Goal: Information Seeking & Learning: Compare options

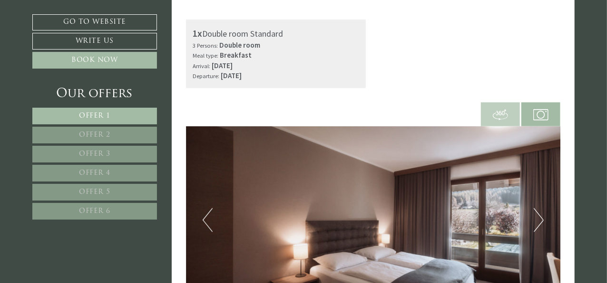
scroll to position [238, 0]
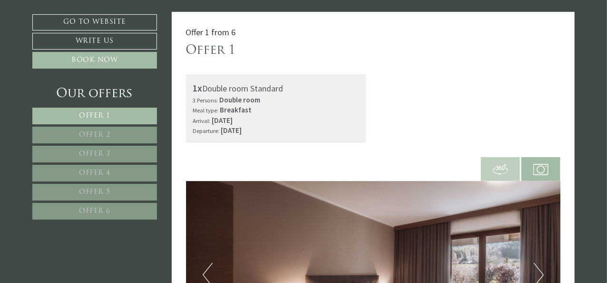
click at [367, 93] on div "1x Double room Standard 3 Persons: Double room Meal type: Breakfast Arrival: [D…" at bounding box center [276, 108] width 195 height 69
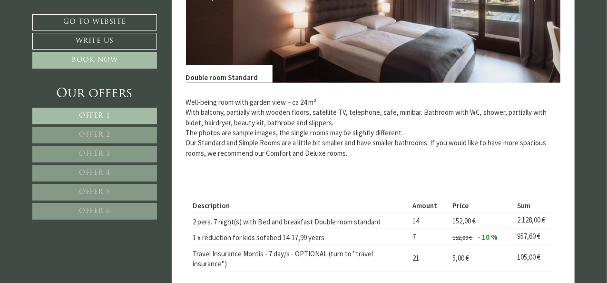
scroll to position [571, 0]
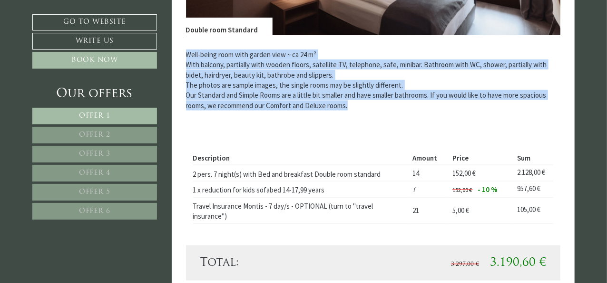
drag, startPoint x: 353, startPoint y: 103, endPoint x: 167, endPoint y: 54, distance: 192.5
click at [352, 105] on p "Well-being room with garden view ~ ca 24 m² With balcony, partially with wooden…" at bounding box center [373, 79] width 375 height 61
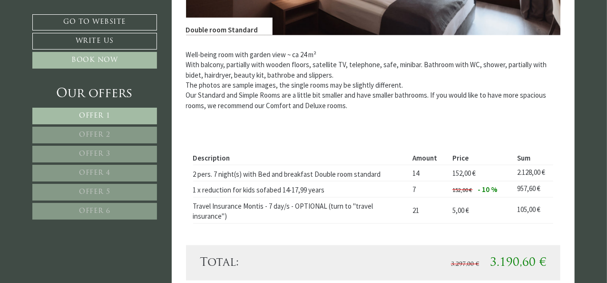
scroll to position [619, 0]
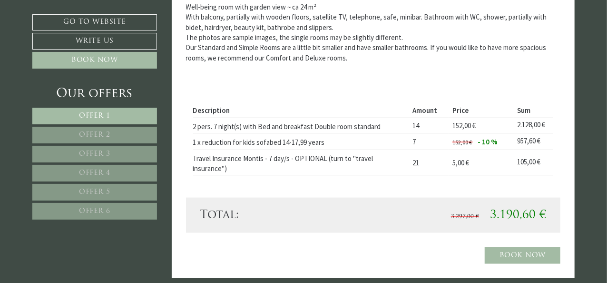
click at [97, 134] on span "Offer 2" at bounding box center [94, 134] width 31 height 7
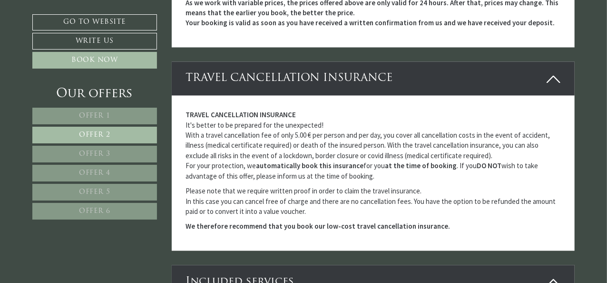
scroll to position [916, 0]
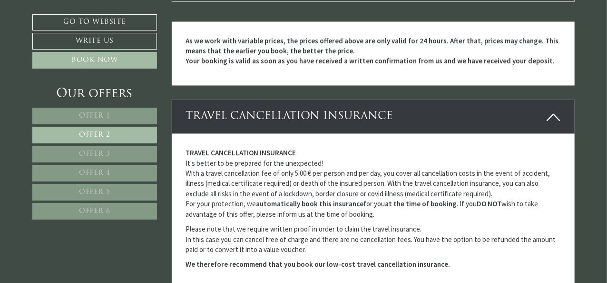
click at [83, 148] on link "Offer 3" at bounding box center [94, 154] width 125 height 17
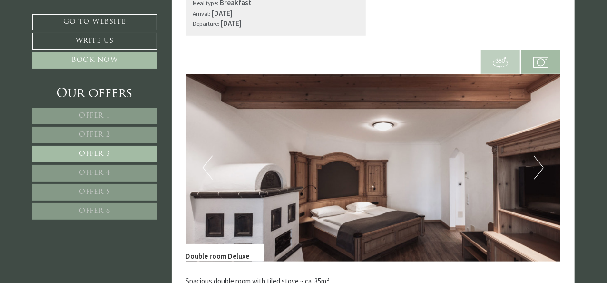
scroll to position [440, 0]
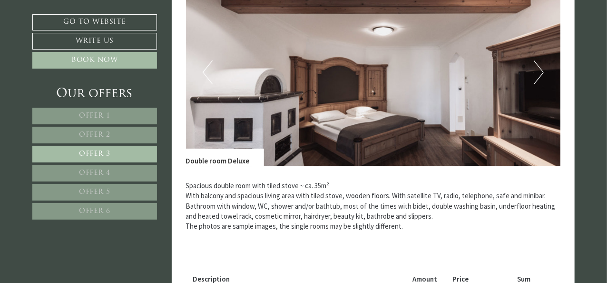
click at [537, 70] on button "Next" at bounding box center [539, 72] width 10 height 24
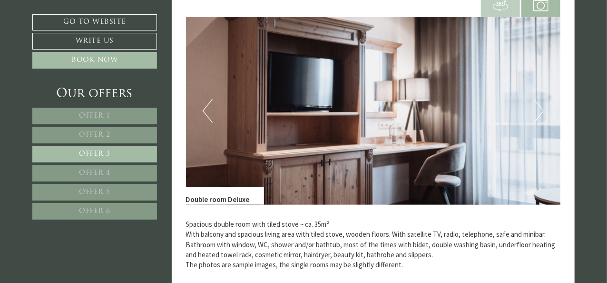
scroll to position [393, 0]
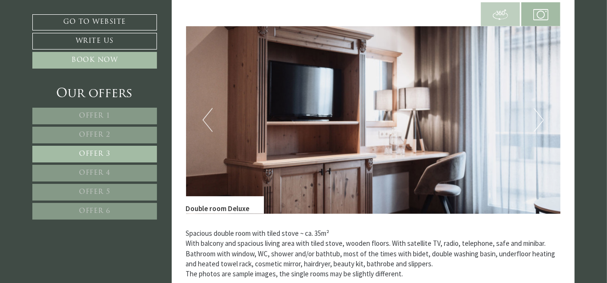
click at [540, 121] on button "Next" at bounding box center [539, 120] width 10 height 24
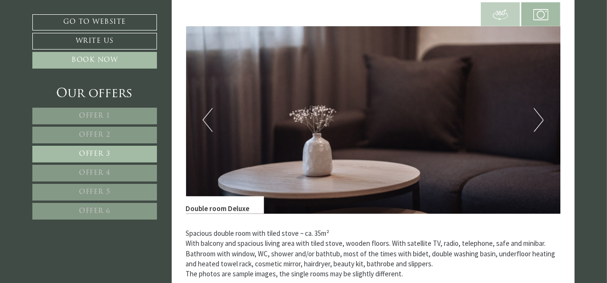
click at [540, 120] on button "Next" at bounding box center [539, 120] width 10 height 24
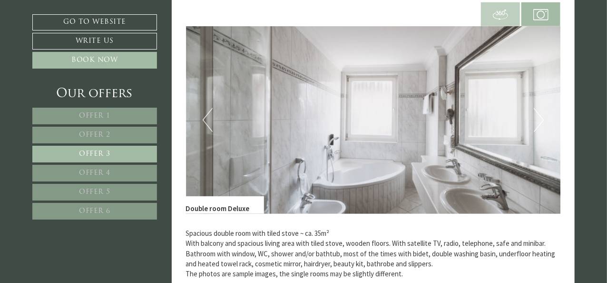
click at [540, 119] on button "Next" at bounding box center [539, 120] width 10 height 24
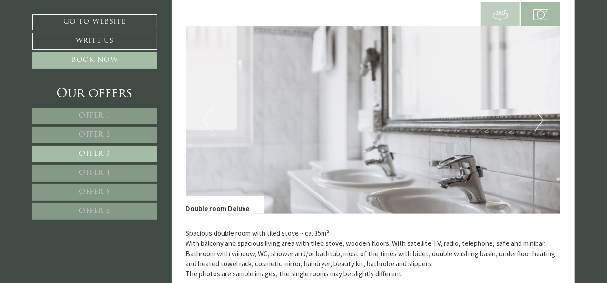
click at [540, 119] on button "Next" at bounding box center [539, 120] width 10 height 24
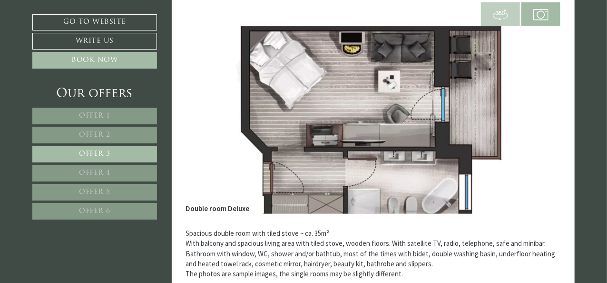
click at [539, 119] on button "Next" at bounding box center [539, 120] width 10 height 24
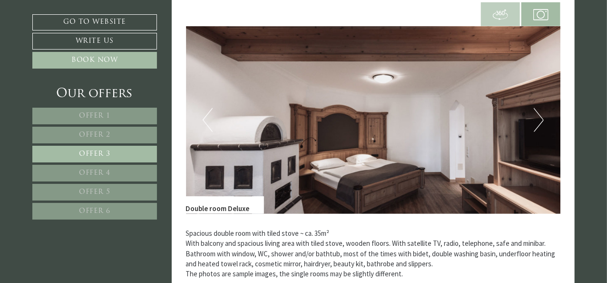
click at [205, 115] on button "Previous" at bounding box center [208, 120] width 10 height 24
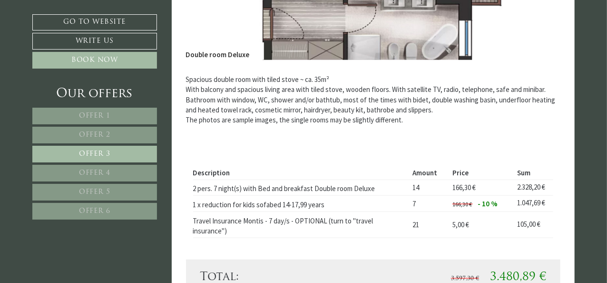
scroll to position [571, 0]
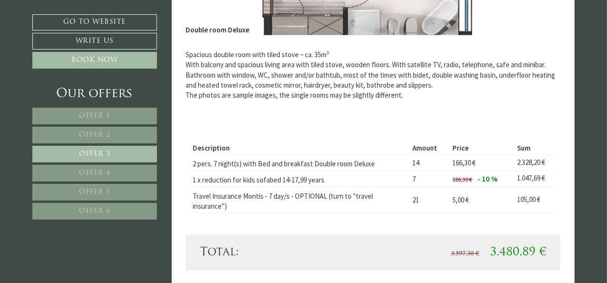
click at [105, 207] on span "Offer 6" at bounding box center [94, 210] width 31 height 7
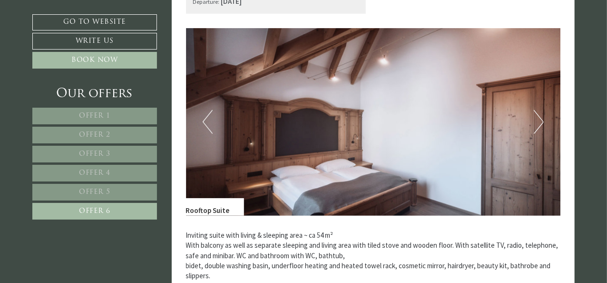
scroll to position [393, 0]
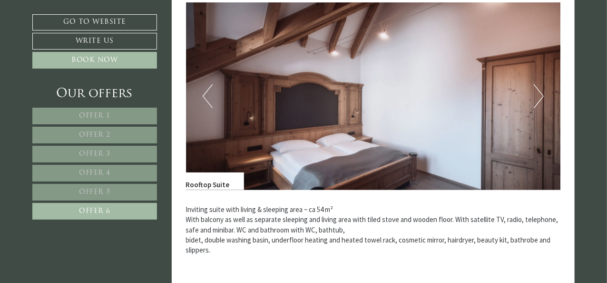
click at [538, 96] on button "Next" at bounding box center [539, 96] width 10 height 24
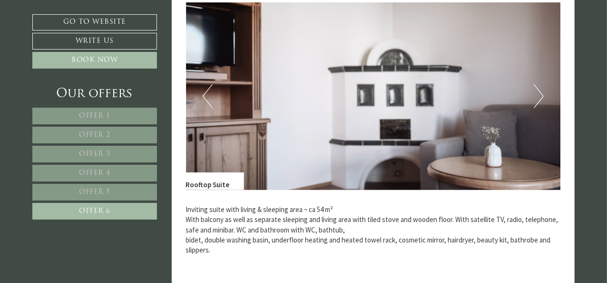
click at [538, 96] on button "Next" at bounding box center [539, 96] width 10 height 24
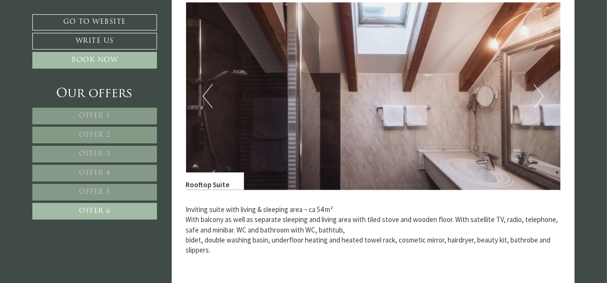
click at [538, 96] on button "Next" at bounding box center [539, 96] width 10 height 24
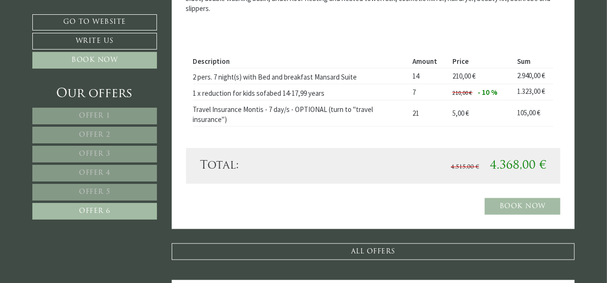
scroll to position [630, 0]
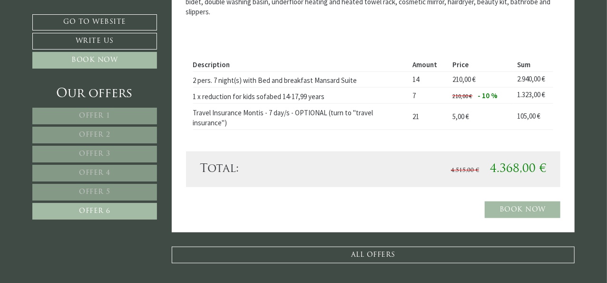
click at [105, 193] on span "Offer 5" at bounding box center [94, 191] width 31 height 7
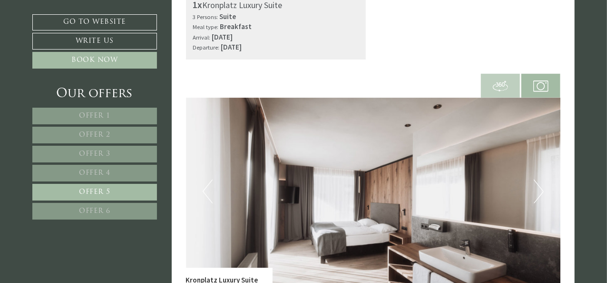
scroll to position [345, 0]
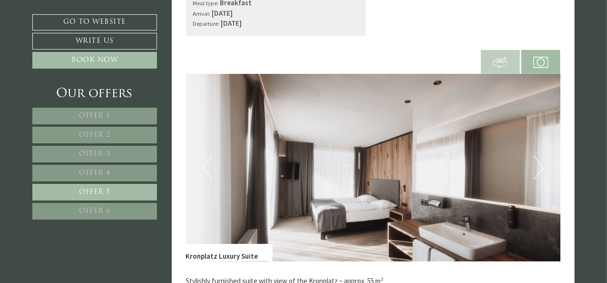
click at [541, 166] on button "Next" at bounding box center [539, 168] width 10 height 24
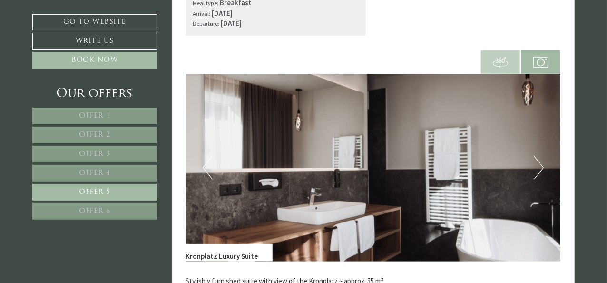
click at [541, 166] on button "Next" at bounding box center [539, 168] width 10 height 24
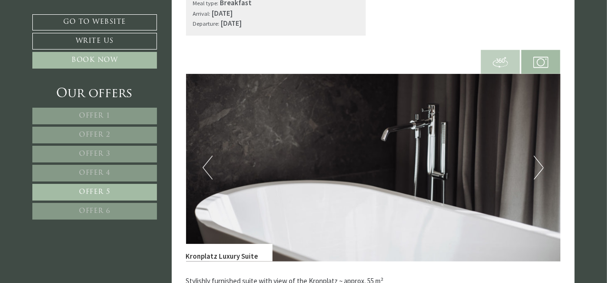
click at [541, 165] on button "Next" at bounding box center [539, 168] width 10 height 24
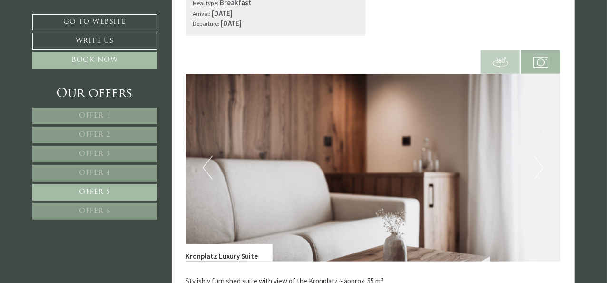
click at [541, 165] on button "Next" at bounding box center [539, 168] width 10 height 24
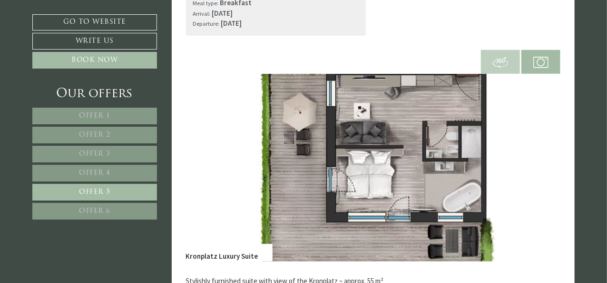
click at [535, 169] on button "Next" at bounding box center [539, 168] width 10 height 24
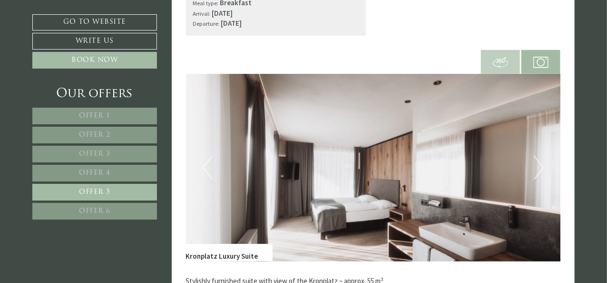
click at [538, 169] on button "Next" at bounding box center [539, 168] width 10 height 24
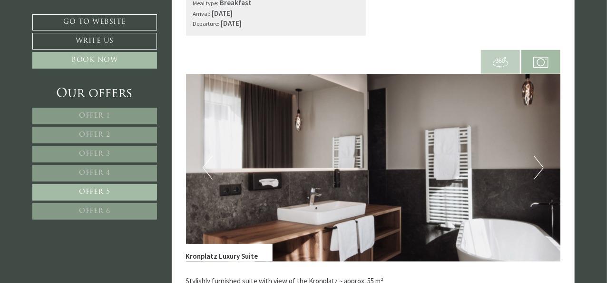
click at [538, 169] on button "Next" at bounding box center [539, 168] width 10 height 24
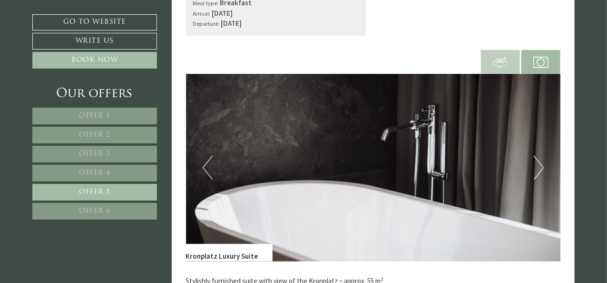
click at [538, 169] on button "Next" at bounding box center [539, 168] width 10 height 24
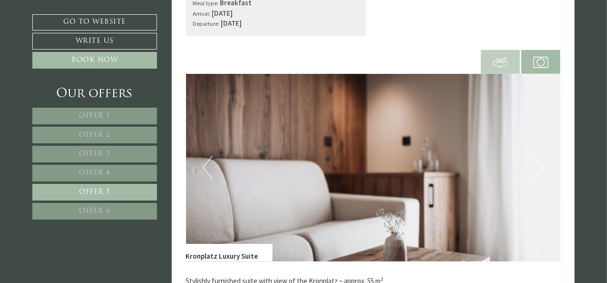
click at [538, 169] on button "Next" at bounding box center [539, 168] width 10 height 24
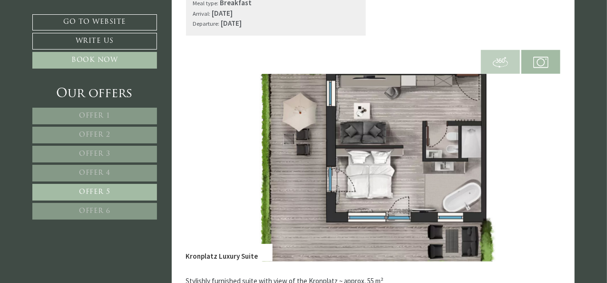
drag, startPoint x: 502, startPoint y: 168, endPoint x: 498, endPoint y: 202, distance: 34.6
click at [498, 202] on img at bounding box center [373, 167] width 375 height 187
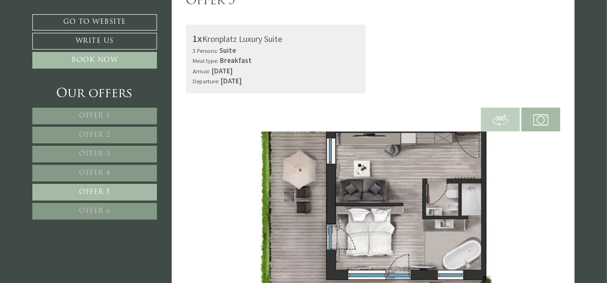
scroll to position [297, 0]
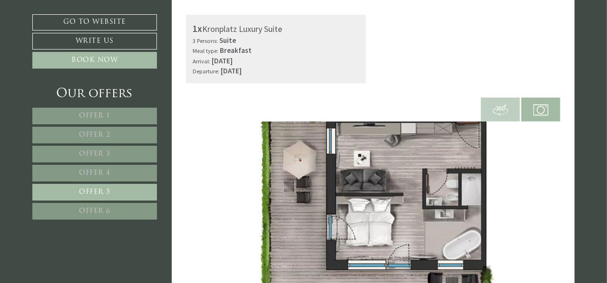
click at [99, 172] on span "Offer 4" at bounding box center [94, 172] width 31 height 7
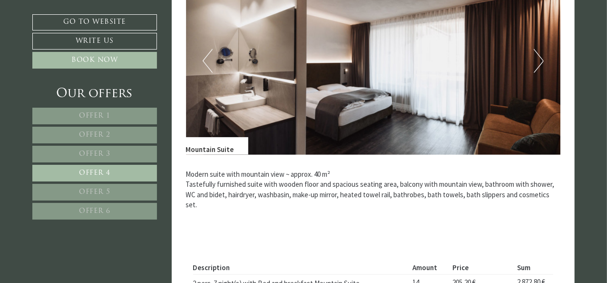
scroll to position [440, 0]
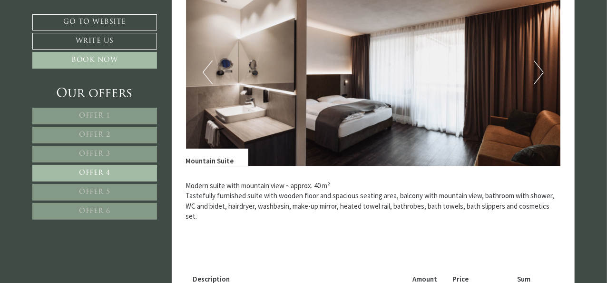
click at [541, 70] on button "Next" at bounding box center [539, 72] width 10 height 24
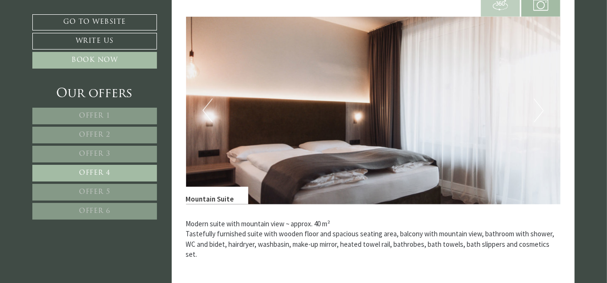
scroll to position [393, 0]
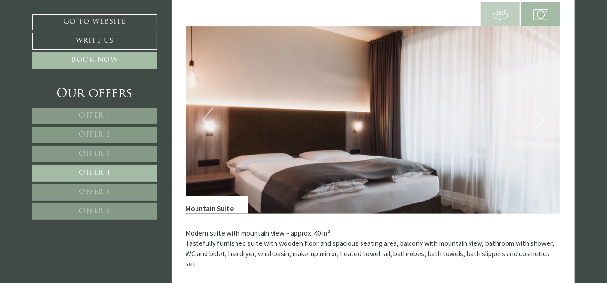
click at [543, 118] on button "Next" at bounding box center [539, 120] width 10 height 24
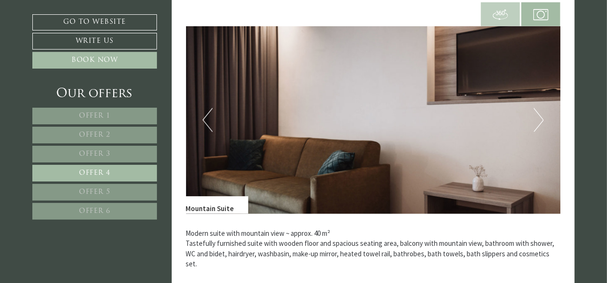
click at [540, 121] on button "Next" at bounding box center [539, 120] width 10 height 24
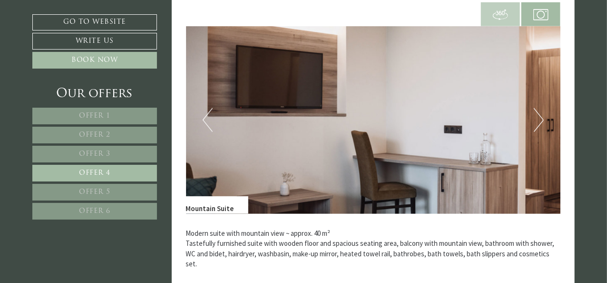
click at [540, 121] on button "Next" at bounding box center [539, 120] width 10 height 24
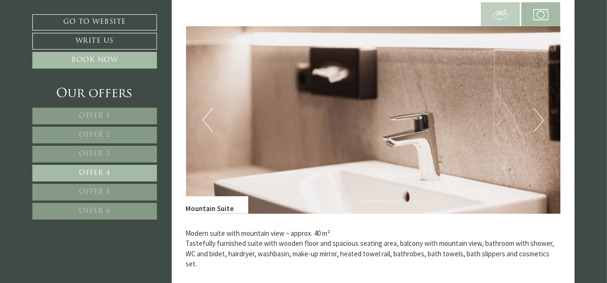
click at [539, 121] on button "Next" at bounding box center [539, 120] width 10 height 24
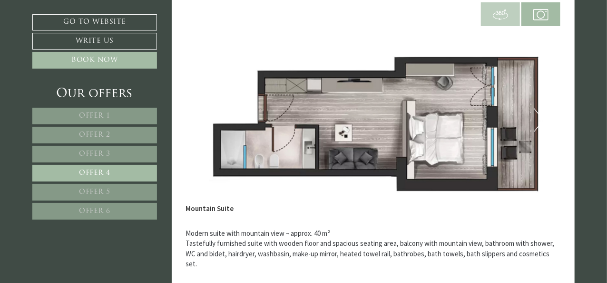
click at [544, 122] on img at bounding box center [373, 119] width 375 height 187
click at [537, 118] on button "Next" at bounding box center [539, 120] width 10 height 24
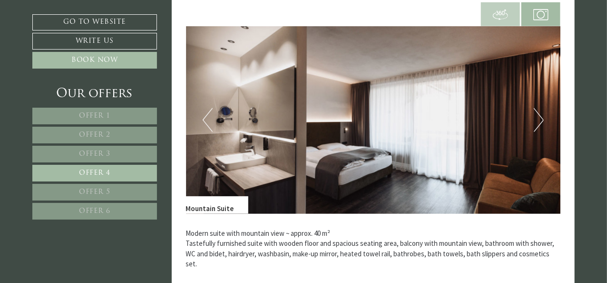
click at [100, 132] on span "Offer 2" at bounding box center [94, 134] width 31 height 7
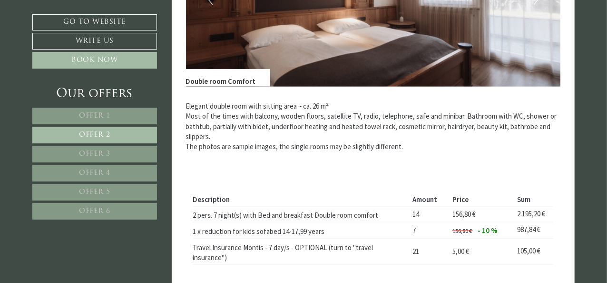
scroll to position [535, 0]
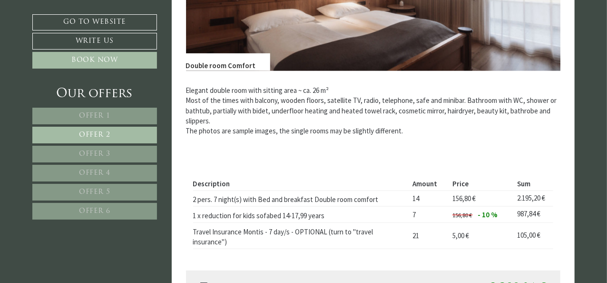
click at [104, 157] on span "Offer 3" at bounding box center [94, 153] width 31 height 7
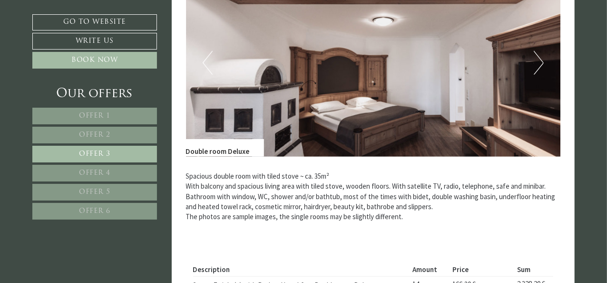
scroll to position [440, 0]
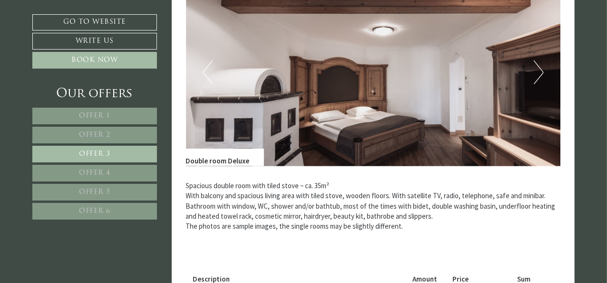
click at [538, 70] on button "Next" at bounding box center [539, 72] width 10 height 24
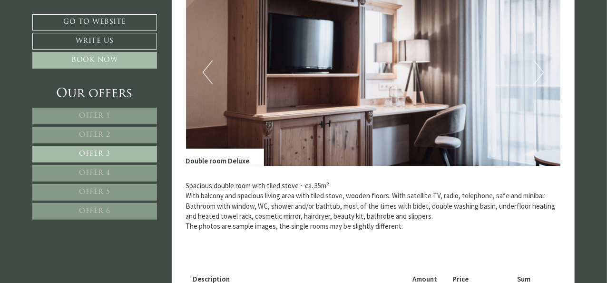
click at [538, 70] on button "Next" at bounding box center [539, 72] width 10 height 24
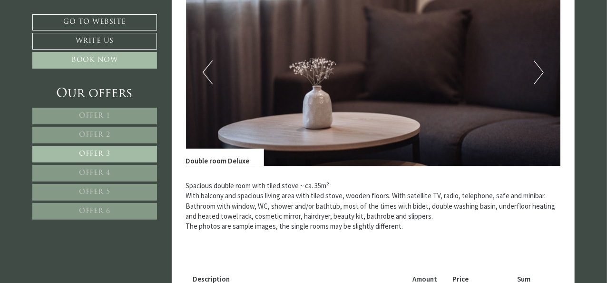
drag, startPoint x: 538, startPoint y: 71, endPoint x: 537, endPoint y: 78, distance: 6.2
click at [537, 73] on button "Next" at bounding box center [539, 72] width 10 height 24
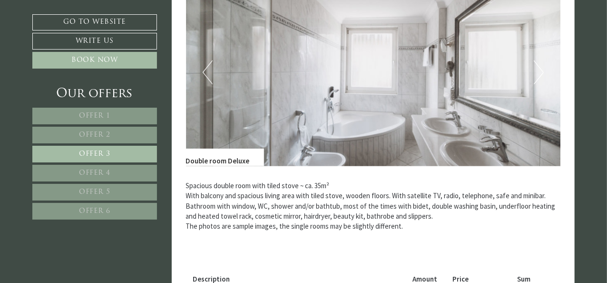
click at [539, 70] on button "Next" at bounding box center [539, 72] width 10 height 24
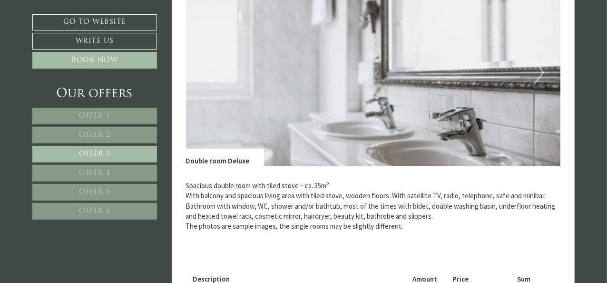
click at [539, 70] on button "Next" at bounding box center [539, 72] width 10 height 24
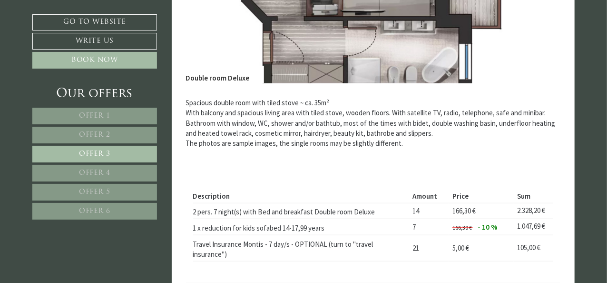
scroll to position [583, 0]
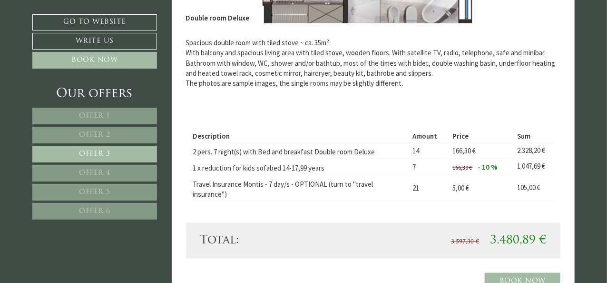
click at [278, 101] on div "Spacious double room with tiled stove ~ ca. 35m² With balcony and spacious livi…" at bounding box center [373, 65] width 375 height 84
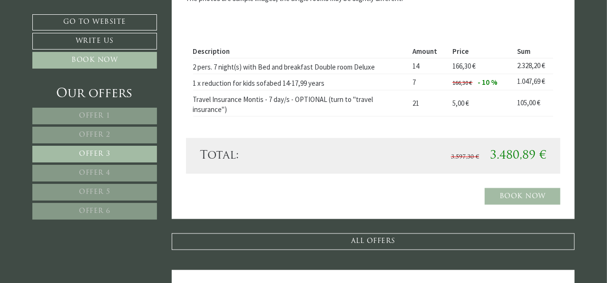
scroll to position [678, 0]
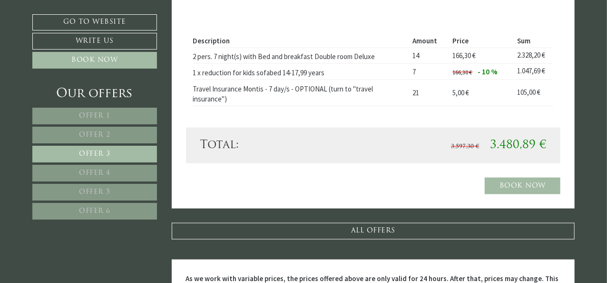
click at [98, 168] on link "Offer 4" at bounding box center [94, 173] width 125 height 17
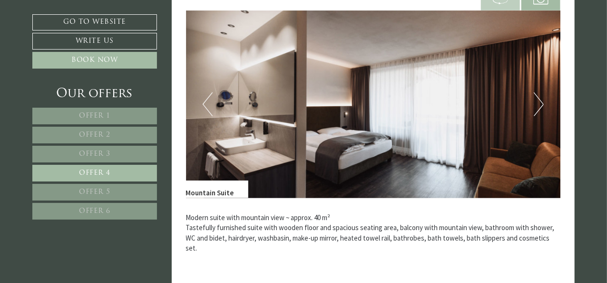
scroll to position [393, 0]
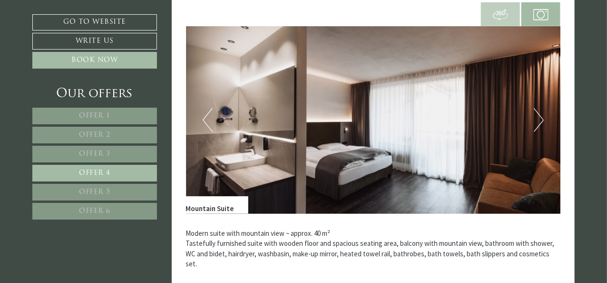
click at [542, 115] on button "Next" at bounding box center [539, 120] width 10 height 24
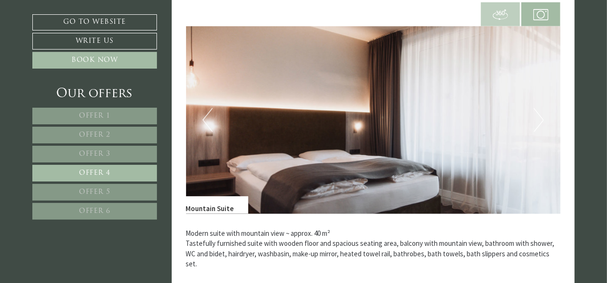
click at [541, 115] on button "Next" at bounding box center [539, 120] width 10 height 24
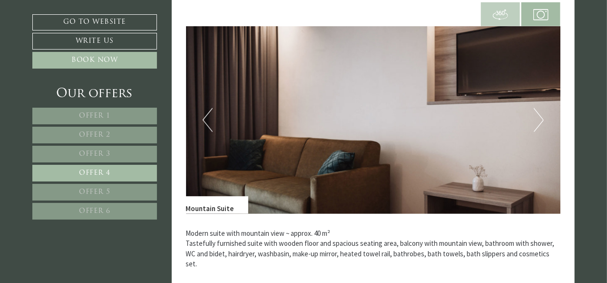
click at [539, 116] on button "Next" at bounding box center [539, 120] width 10 height 24
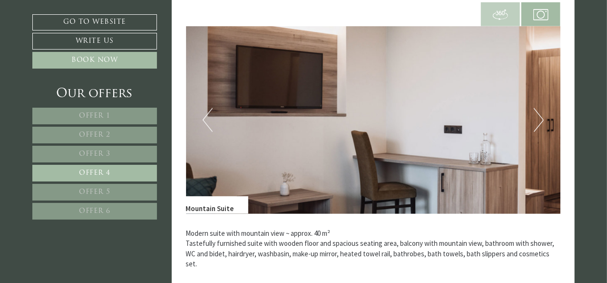
click at [539, 117] on button "Next" at bounding box center [539, 120] width 10 height 24
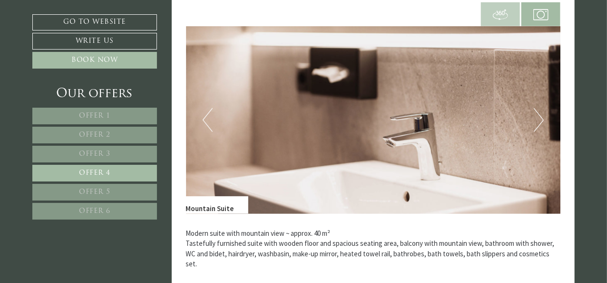
click at [539, 117] on button "Next" at bounding box center [539, 120] width 10 height 24
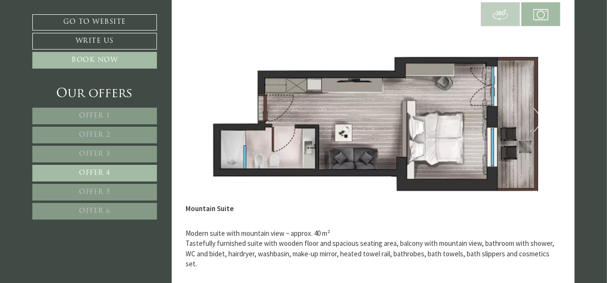
click at [538, 117] on button "Next" at bounding box center [539, 120] width 10 height 24
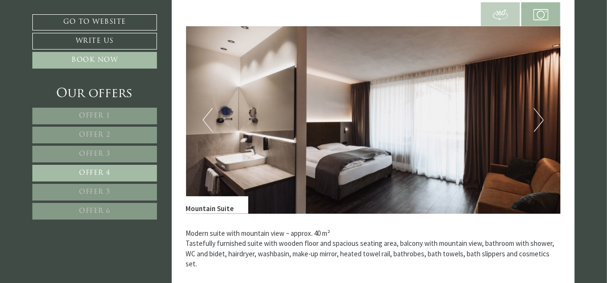
click at [538, 117] on button "Next" at bounding box center [539, 120] width 10 height 24
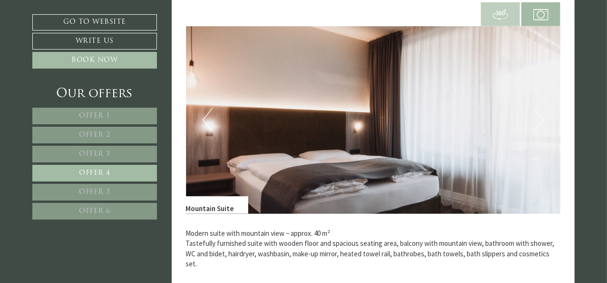
click at [538, 118] on button "Next" at bounding box center [539, 120] width 10 height 24
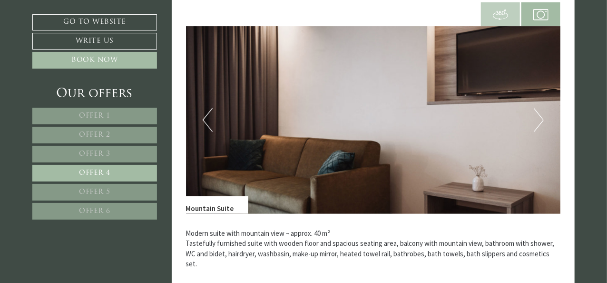
click at [537, 118] on button "Next" at bounding box center [539, 120] width 10 height 24
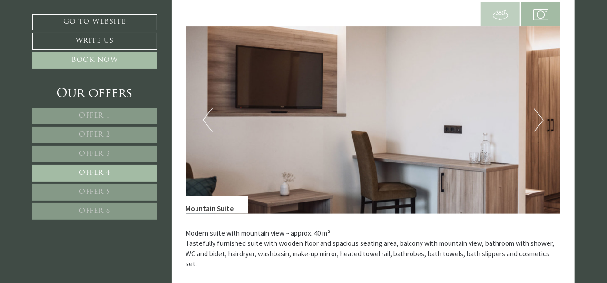
click at [537, 118] on button "Next" at bounding box center [539, 120] width 10 height 24
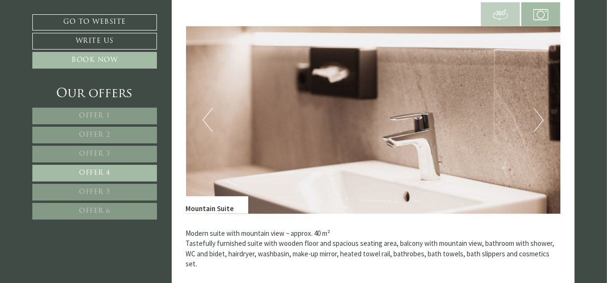
click at [537, 118] on button "Next" at bounding box center [539, 120] width 10 height 24
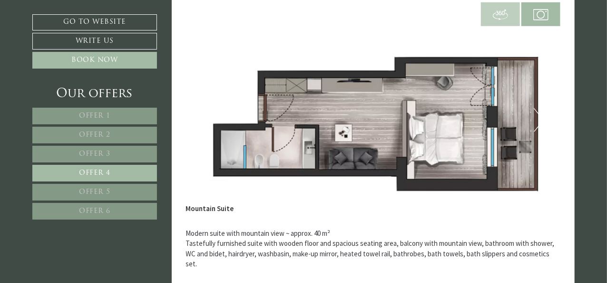
click at [88, 191] on span "Offer 5" at bounding box center [94, 191] width 31 height 7
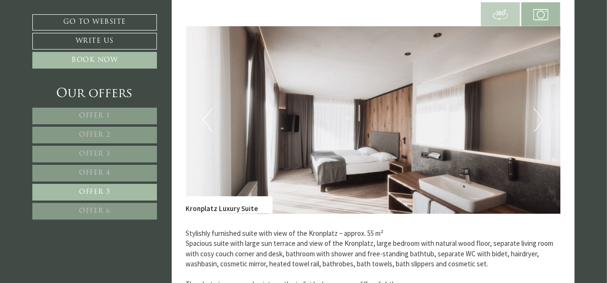
click at [542, 121] on button "Next" at bounding box center [539, 120] width 10 height 24
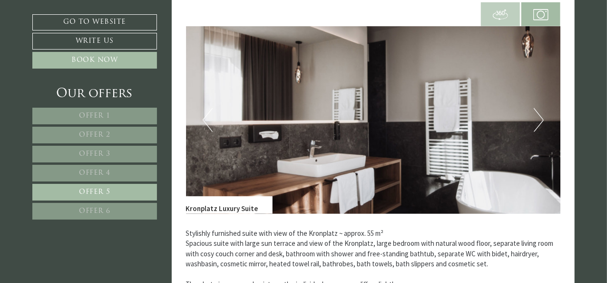
click at [541, 121] on button "Next" at bounding box center [539, 120] width 10 height 24
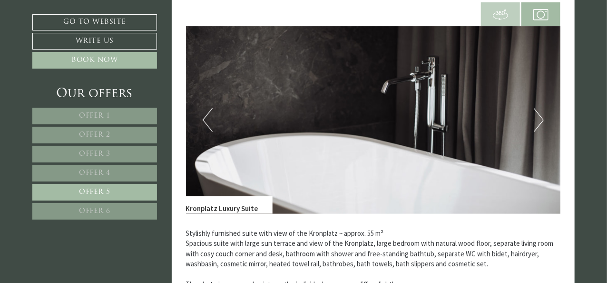
click at [541, 121] on button "Next" at bounding box center [539, 120] width 10 height 24
click at [540, 121] on button "Next" at bounding box center [539, 120] width 10 height 24
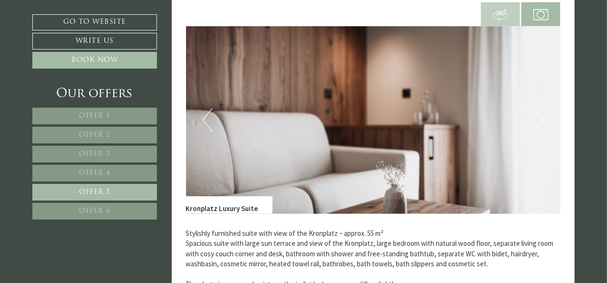
click at [540, 121] on button "Next" at bounding box center [539, 120] width 10 height 24
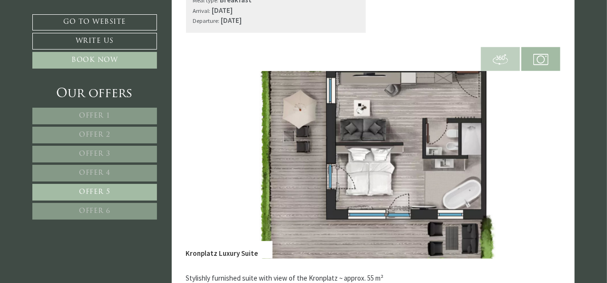
scroll to position [345, 0]
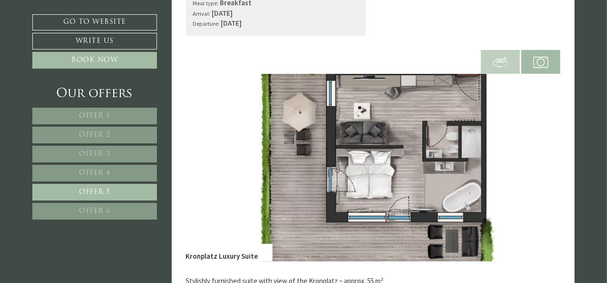
click at [101, 116] on span "Offer 1" at bounding box center [94, 115] width 31 height 7
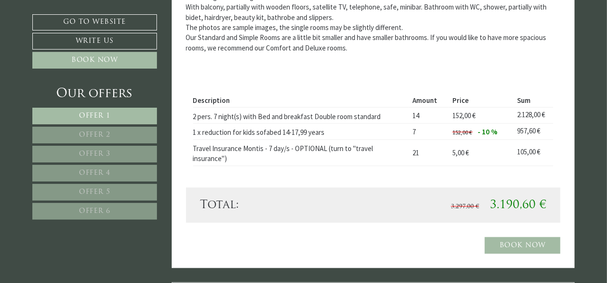
scroll to position [630, 0]
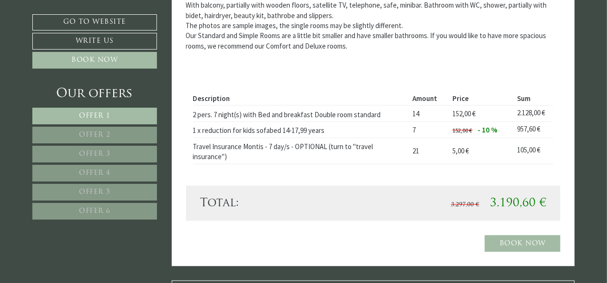
click at [96, 135] on span "Offer 2" at bounding box center [94, 134] width 31 height 7
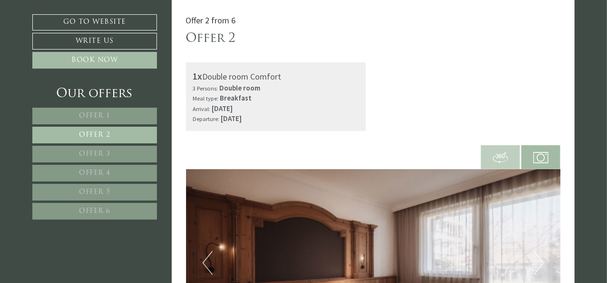
click at [370, 88] on div "1x Double room Comfort 3 Persons: Double room Meal type: Breakfast Arrival: [DA…" at bounding box center [276, 96] width 195 height 69
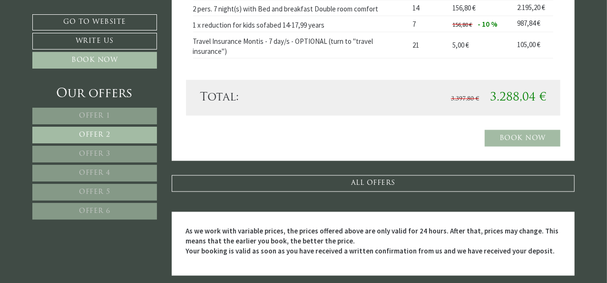
scroll to position [630, 0]
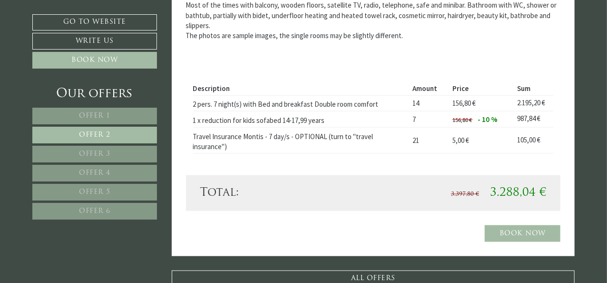
click at [347, 75] on div "Description Amount Price Sum 2 pers. 7 night(s) with Bed and breakfast Double r…" at bounding box center [373, 117] width 375 height 115
click at [110, 209] on link "Offer 6" at bounding box center [94, 211] width 125 height 17
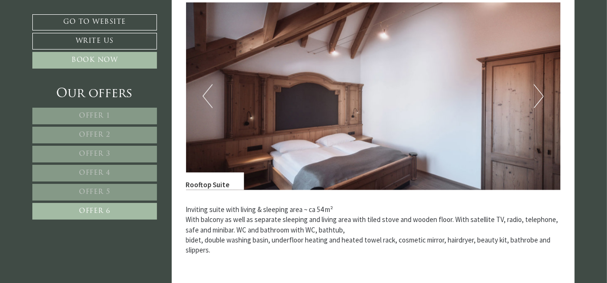
scroll to position [250, 0]
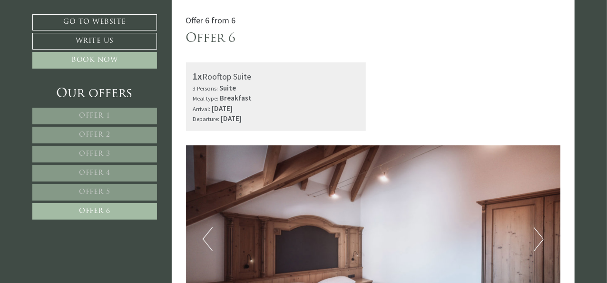
click at [88, 155] on span "Offer 3" at bounding box center [94, 153] width 31 height 7
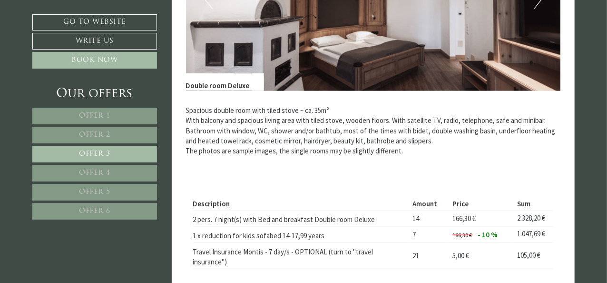
scroll to position [488, 0]
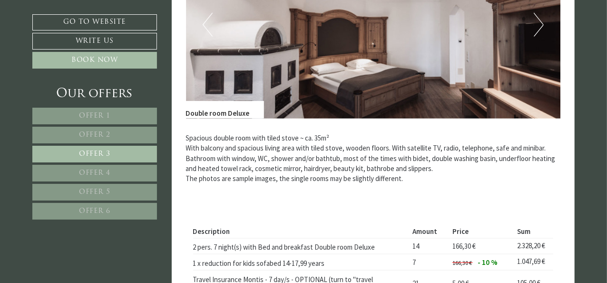
click at [537, 20] on button "Next" at bounding box center [539, 25] width 10 height 24
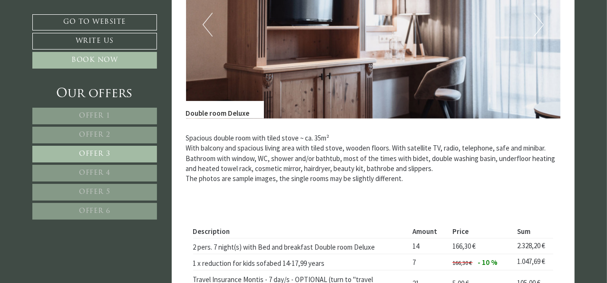
scroll to position [440, 0]
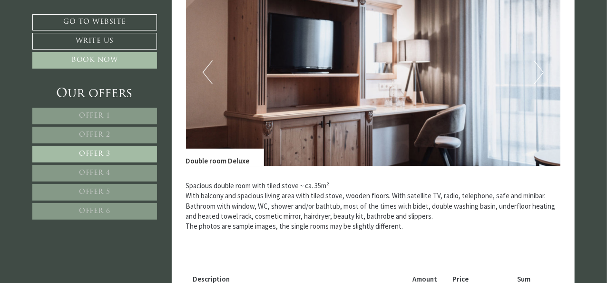
click at [539, 70] on button "Next" at bounding box center [539, 72] width 10 height 24
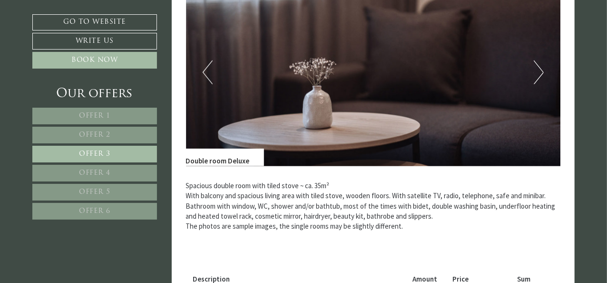
click at [539, 70] on button "Next" at bounding box center [539, 72] width 10 height 24
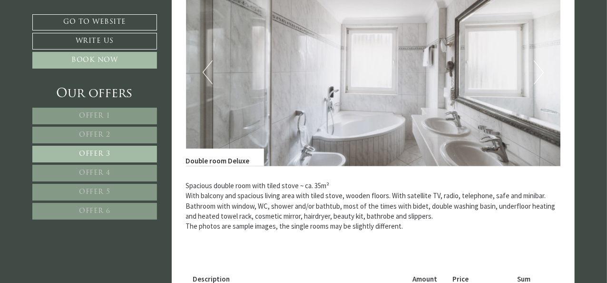
click at [539, 70] on button "Next" at bounding box center [539, 72] width 10 height 24
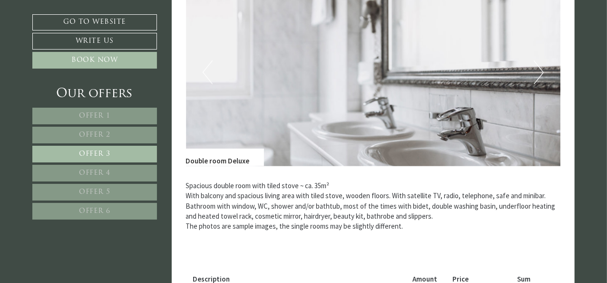
click at [539, 70] on button "Next" at bounding box center [539, 72] width 10 height 24
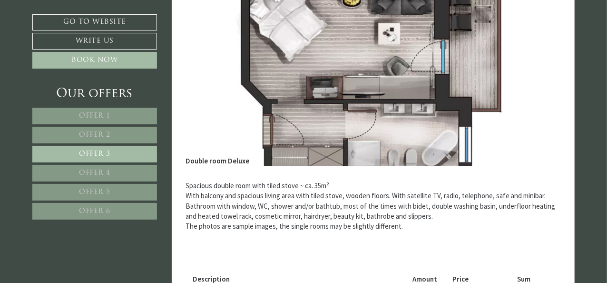
click at [538, 70] on button "Next" at bounding box center [539, 72] width 10 height 24
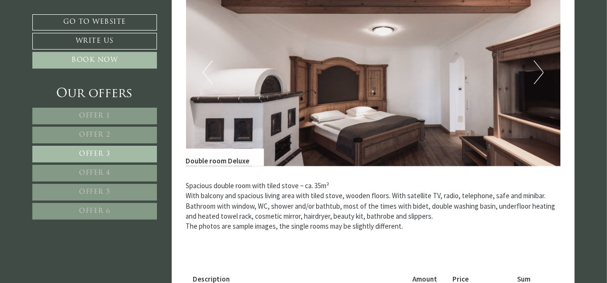
click at [541, 72] on button "Next" at bounding box center [539, 72] width 10 height 24
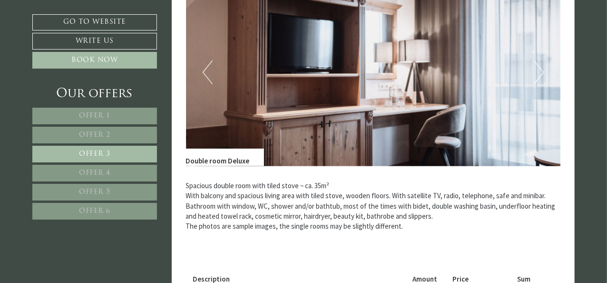
click at [541, 72] on button "Next" at bounding box center [539, 72] width 10 height 24
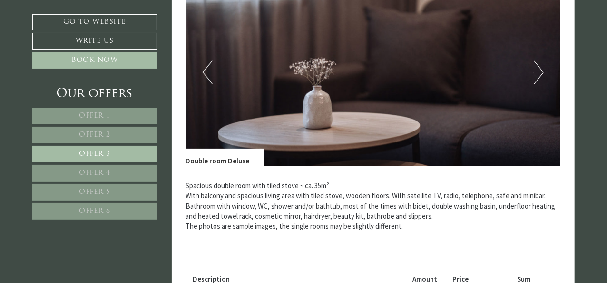
click at [541, 72] on button "Next" at bounding box center [539, 72] width 10 height 24
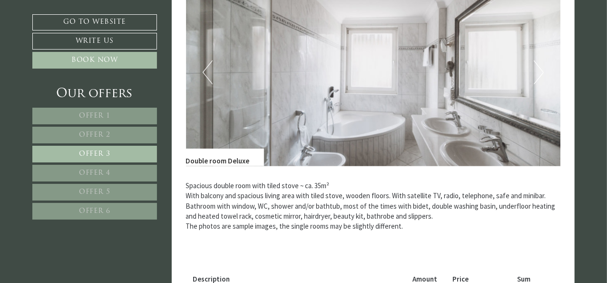
click at [541, 72] on button "Next" at bounding box center [539, 72] width 10 height 24
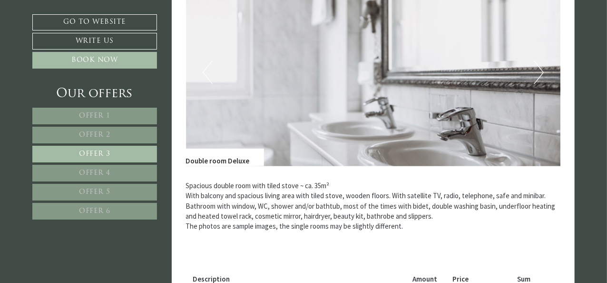
click at [541, 72] on button "Next" at bounding box center [539, 72] width 10 height 24
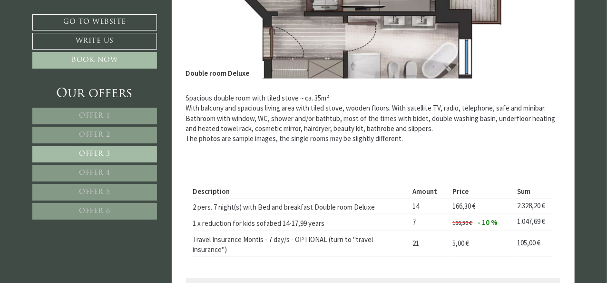
scroll to position [535, 0]
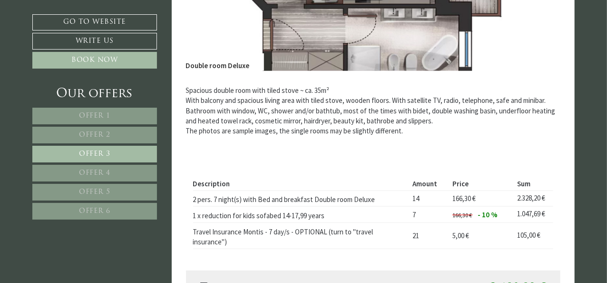
click at [103, 172] on span "Offer 4" at bounding box center [94, 172] width 31 height 7
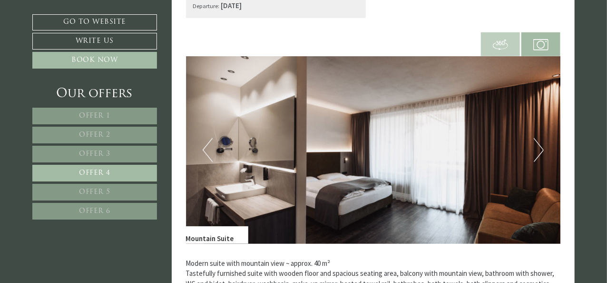
scroll to position [345, 0]
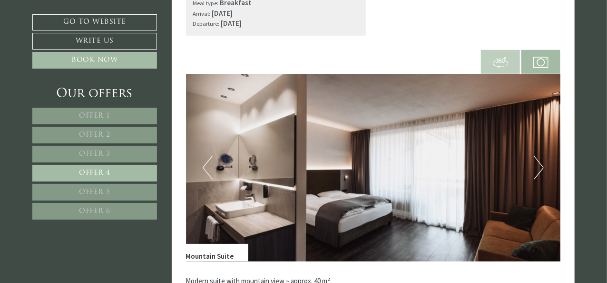
click at [97, 115] on span "Offer 1" at bounding box center [94, 115] width 31 height 7
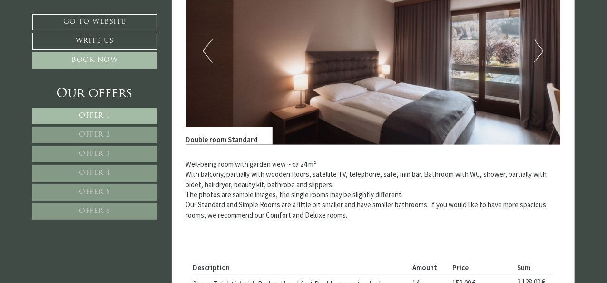
scroll to position [440, 0]
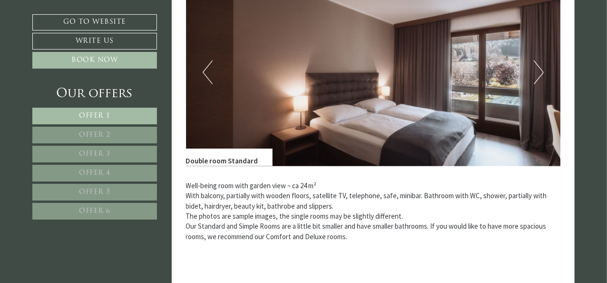
click at [542, 72] on button "Next" at bounding box center [539, 72] width 10 height 24
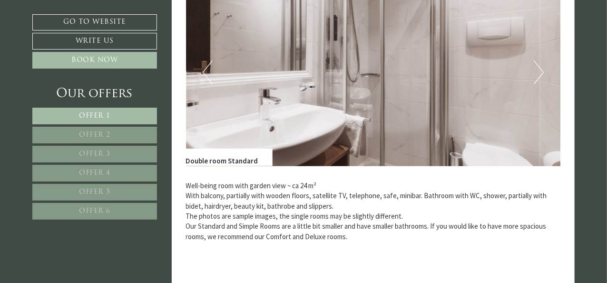
click at [539, 74] on button "Next" at bounding box center [539, 72] width 10 height 24
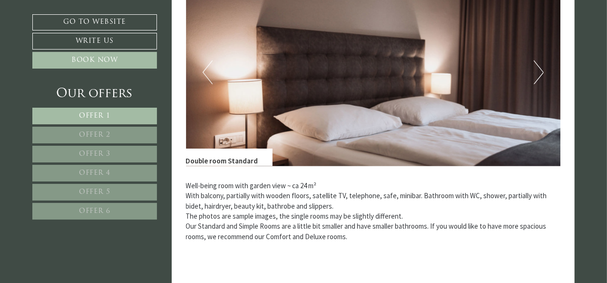
click at [539, 74] on button "Next" at bounding box center [539, 72] width 10 height 24
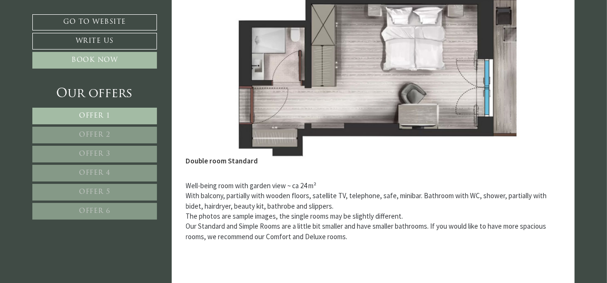
click at [102, 136] on span "Offer 2" at bounding box center [94, 134] width 31 height 7
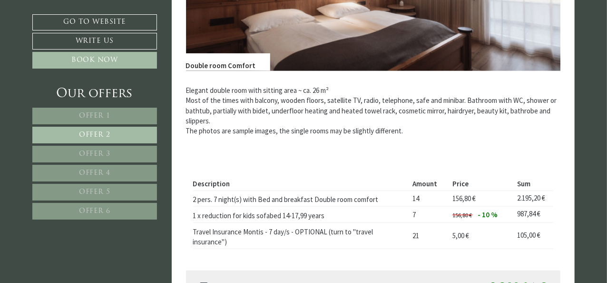
scroll to position [393, 0]
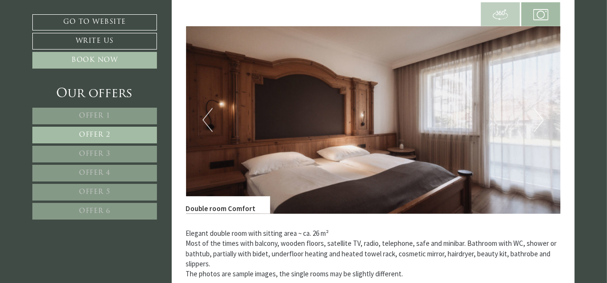
click at [93, 150] on span "Offer 3" at bounding box center [94, 153] width 31 height 7
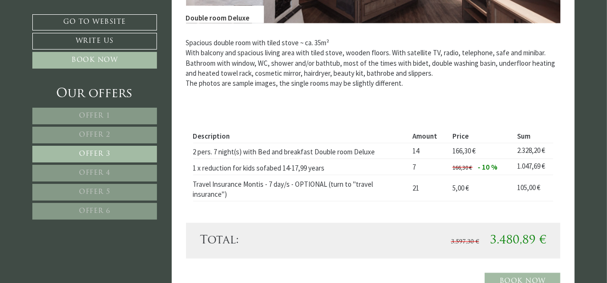
scroll to position [535, 0]
